Goal: Check status

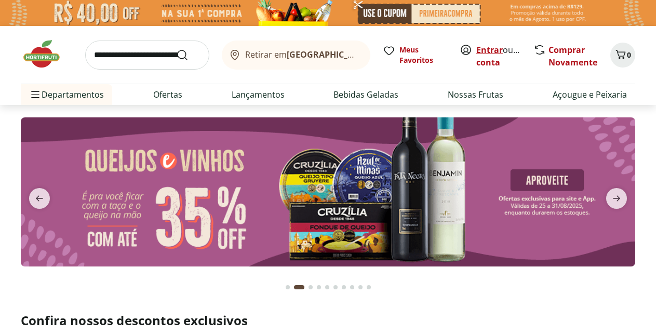
click at [487, 52] on link "Entrar" at bounding box center [489, 49] width 26 height 11
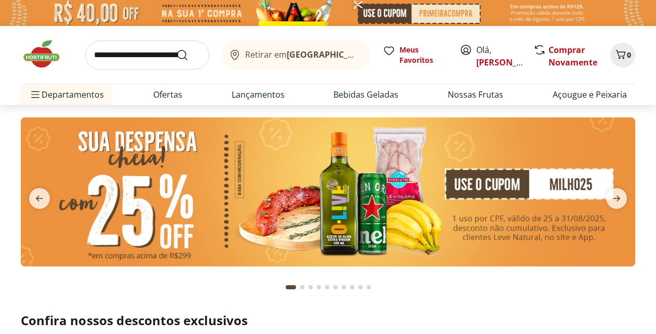
click at [481, 56] on span "Olá, mauricio" at bounding box center [499, 56] width 46 height 25
click at [483, 60] on link "mauricio" at bounding box center [510, 62] width 68 height 11
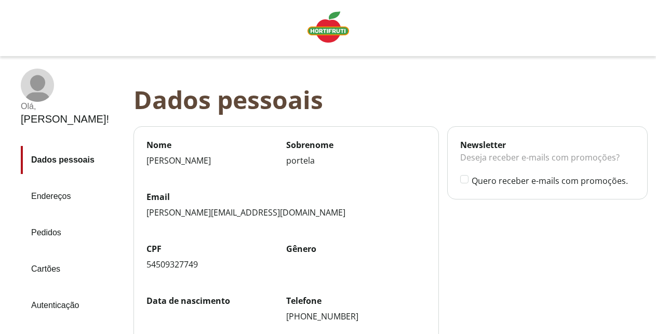
click at [57, 219] on link "Pedidos" at bounding box center [73, 233] width 104 height 28
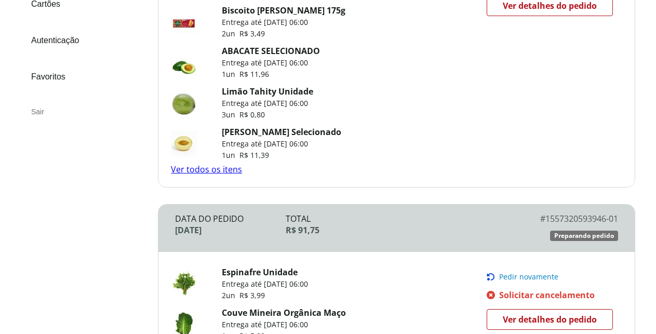
scroll to position [318, 0]
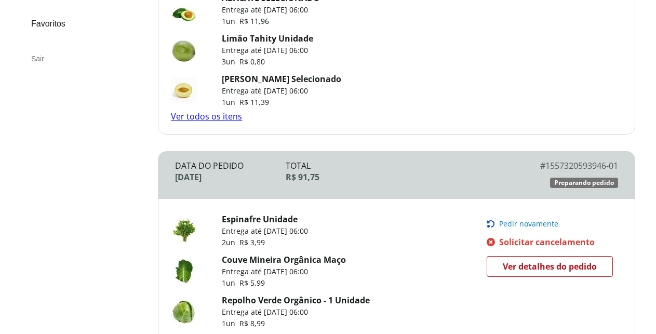
click at [207, 116] on link "Ver todos os itens" at bounding box center [206, 116] width 71 height 11
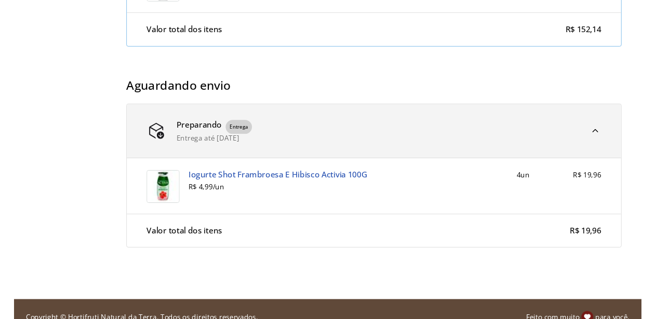
scroll to position [1152, 0]
